Goal: Information Seeking & Learning: Learn about a topic

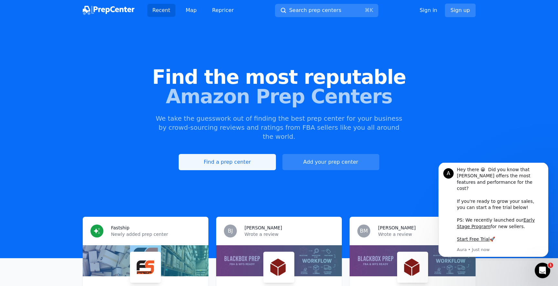
click at [231, 157] on link "Find a prep center" at bounding box center [227, 162] width 97 height 16
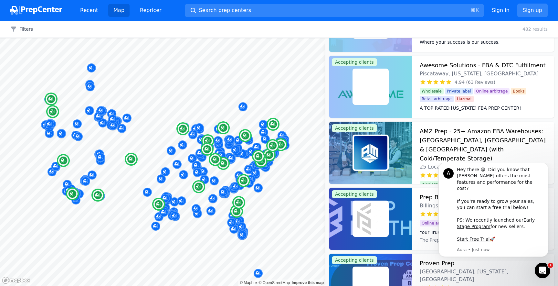
scroll to position [194, 0]
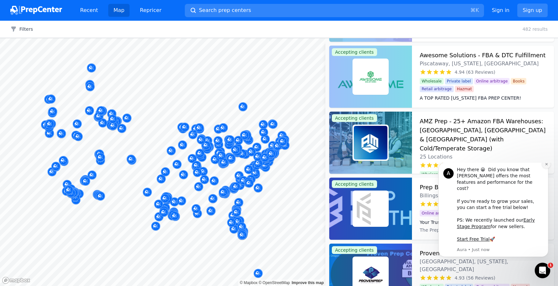
click at [548, 166] on icon "Dismiss notification" at bounding box center [547, 164] width 4 height 4
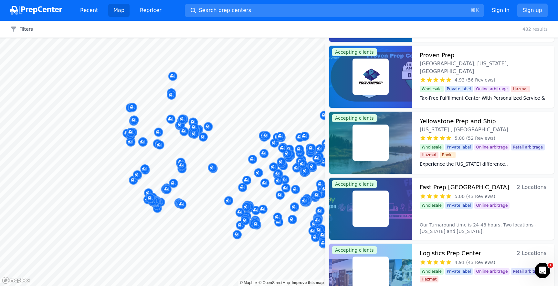
click at [136, 149] on body "Recent Map Repricer Search prep centers ⌘ K Open main menu Sign in Sign up Filt…" at bounding box center [279, 143] width 558 height 286
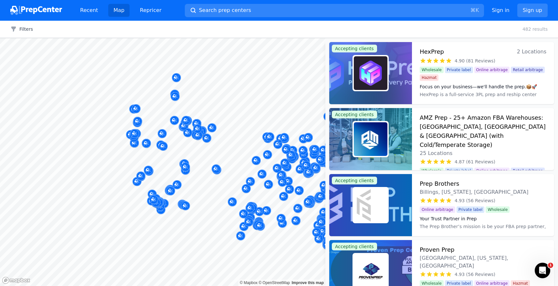
click at [141, 152] on div at bounding box center [100, 150] width 124 height 5
click at [41, 9] on img at bounding box center [36, 10] width 52 height 9
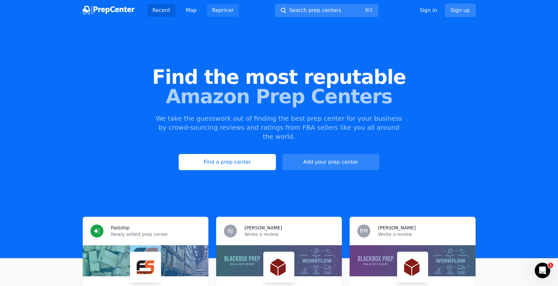
click at [215, 12] on link "Repricer" at bounding box center [223, 10] width 32 height 13
click at [232, 154] on link "Find a prep center" at bounding box center [227, 162] width 97 height 16
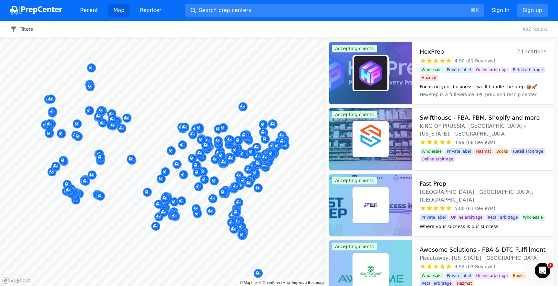
click at [14, 32] on icon "button" at bounding box center [13, 29] width 6 height 6
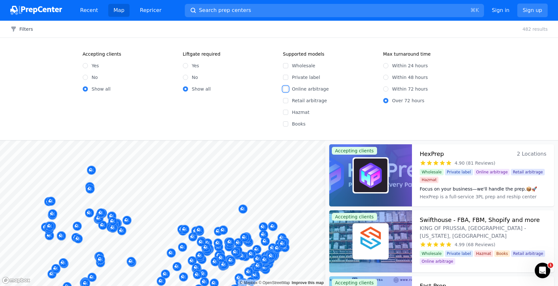
click at [285, 90] on input "Online arbitrage" at bounding box center [285, 88] width 5 height 5
checkbox input "true"
click at [85, 65] on input "Yes" at bounding box center [85, 65] width 5 height 5
radio input "true"
click at [27, 28] on button "2 Filters" at bounding box center [23, 29] width 27 height 6
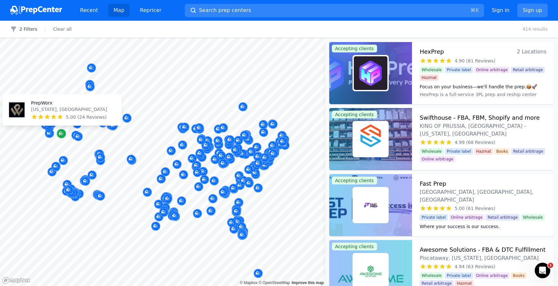
click at [64, 134] on icon "Map marker" at bounding box center [61, 133] width 5 height 6
click at [68, 114] on span "5.00 (24 Reviews)" at bounding box center [86, 117] width 41 height 6
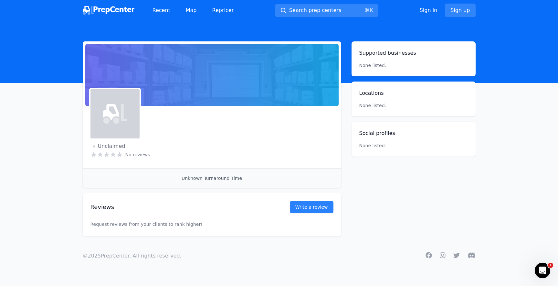
click at [68, 113] on main "Not accepting clients Claim business Unclaimed No reviews Email Visit website U…" at bounding box center [279, 138] width 558 height 195
